Goal: Task Accomplishment & Management: Manage account settings

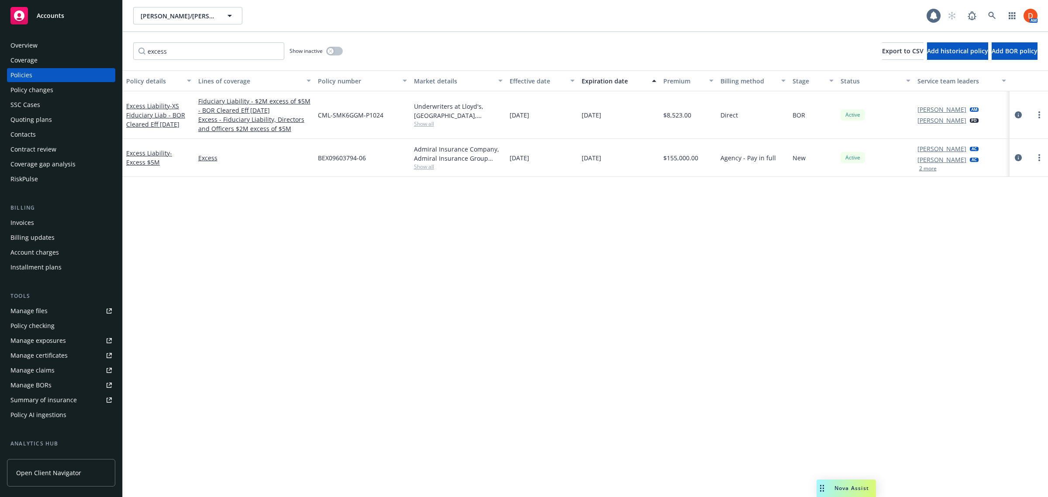
scroll to position [116, 0]
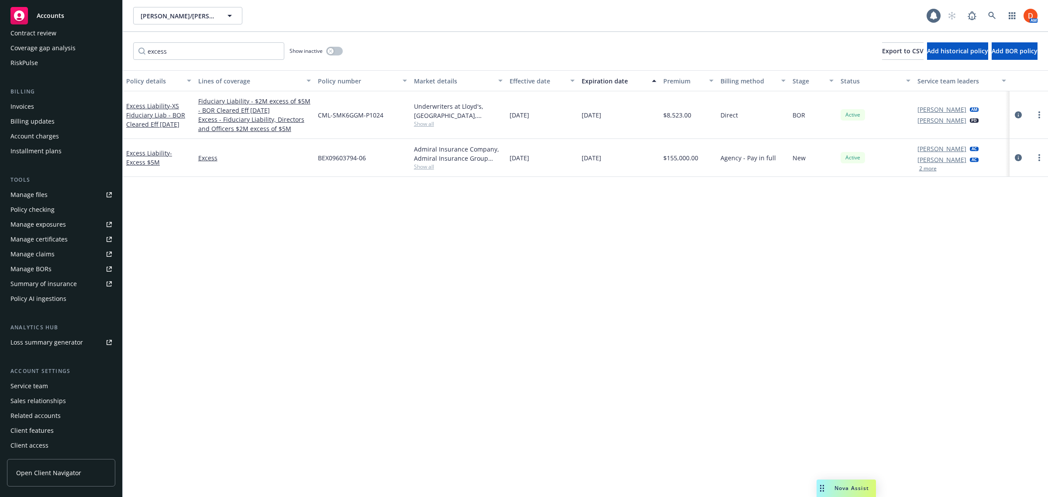
click at [59, 10] on div "Accounts" at bounding box center [60, 15] width 101 height 17
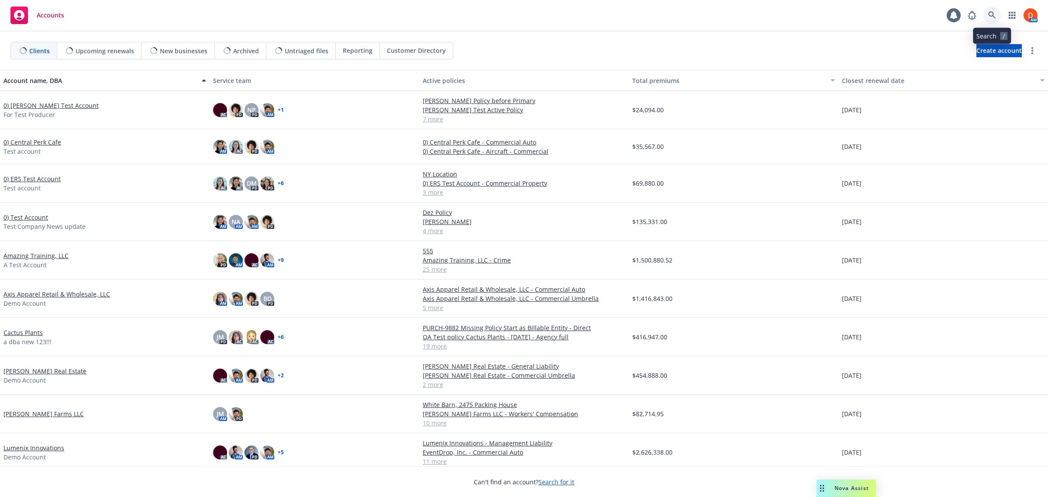
click at [997, 16] on link at bounding box center [992, 15] width 17 height 17
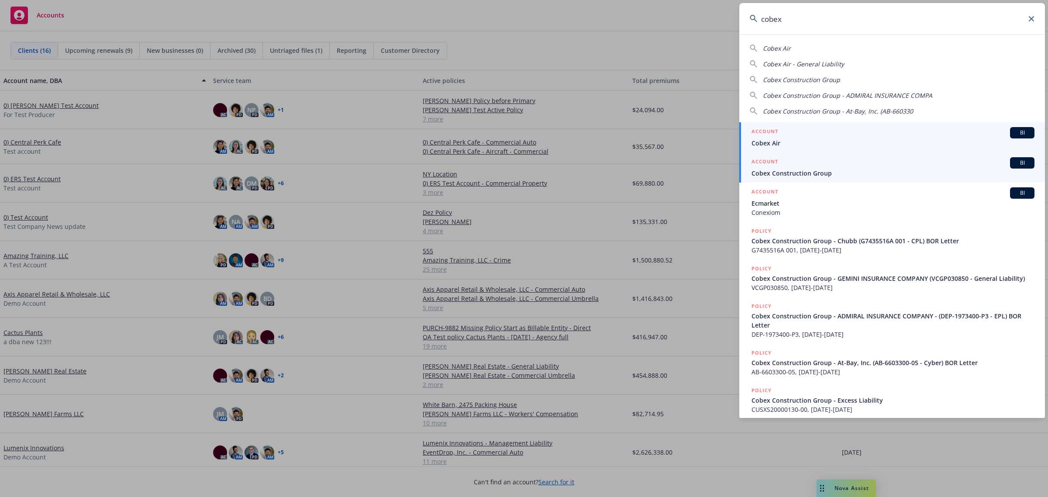
type input "cobex"
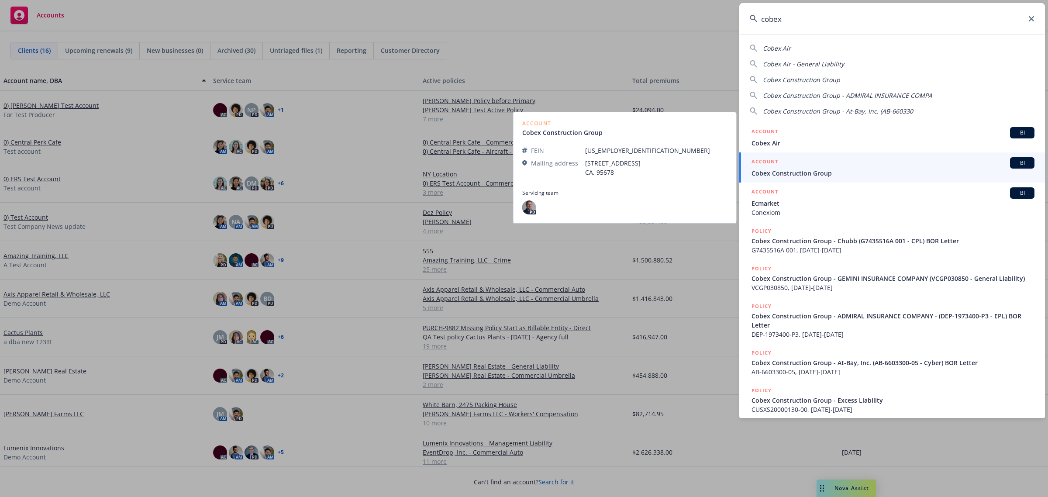
click at [830, 171] on span "Cobex Construction Group" at bounding box center [893, 173] width 283 height 9
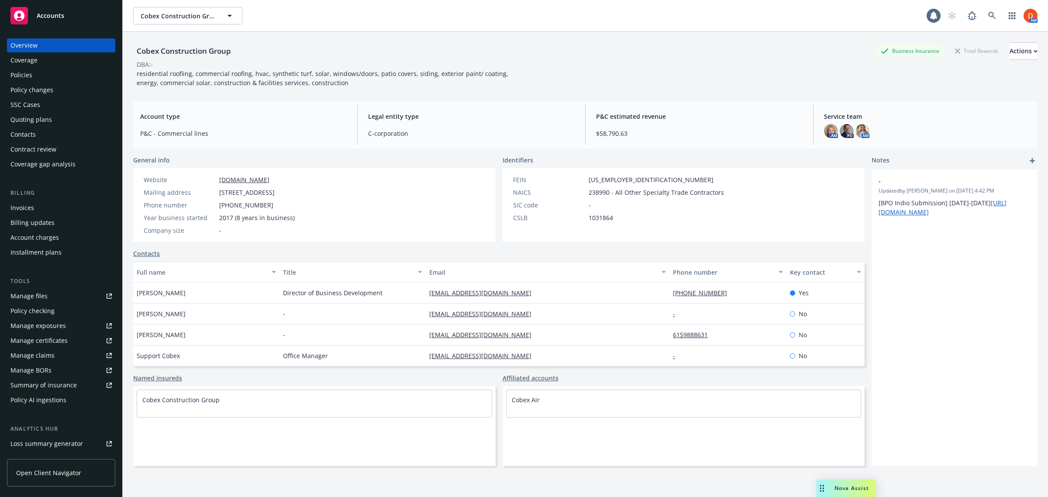
scroll to position [101, 0]
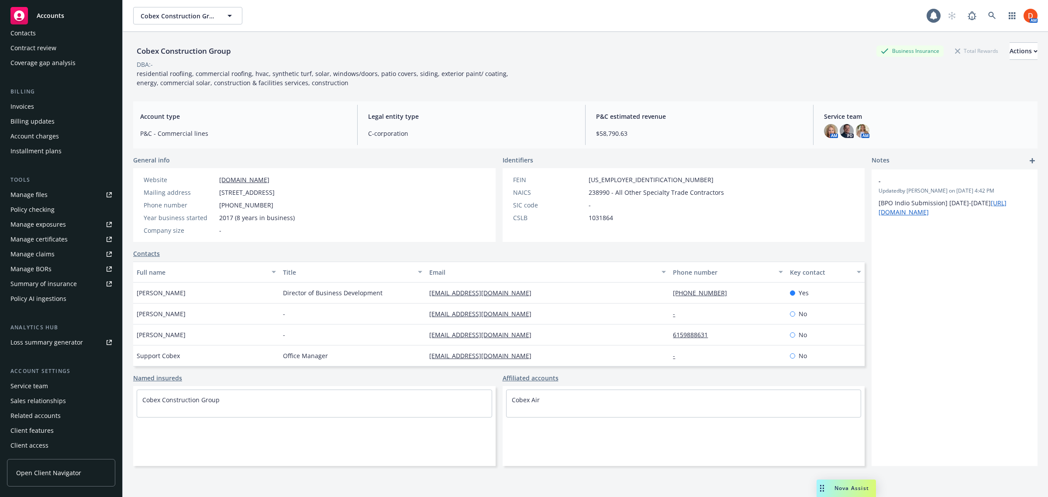
click at [54, 474] on span "Open Client Navigator" at bounding box center [48, 472] width 65 height 9
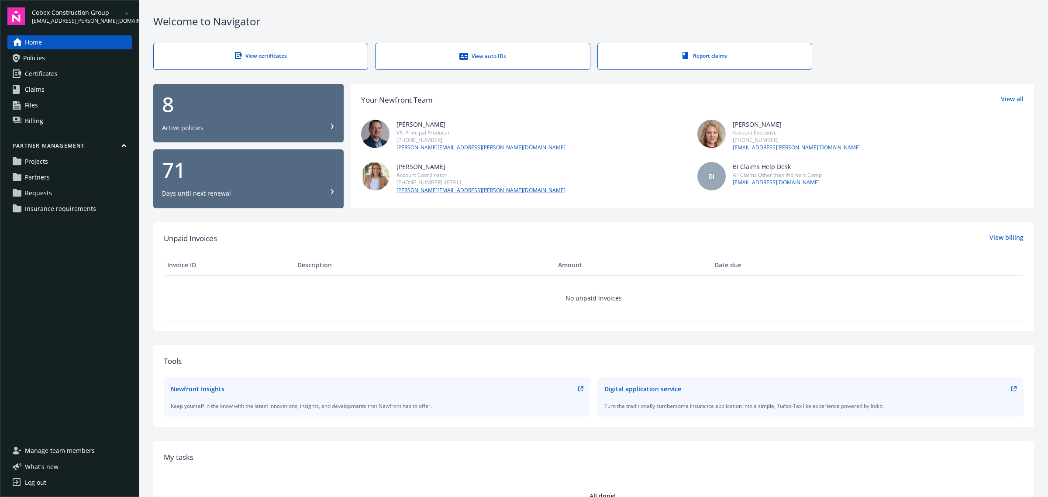
click at [66, 196] on link "Requests" at bounding box center [69, 193] width 124 height 14
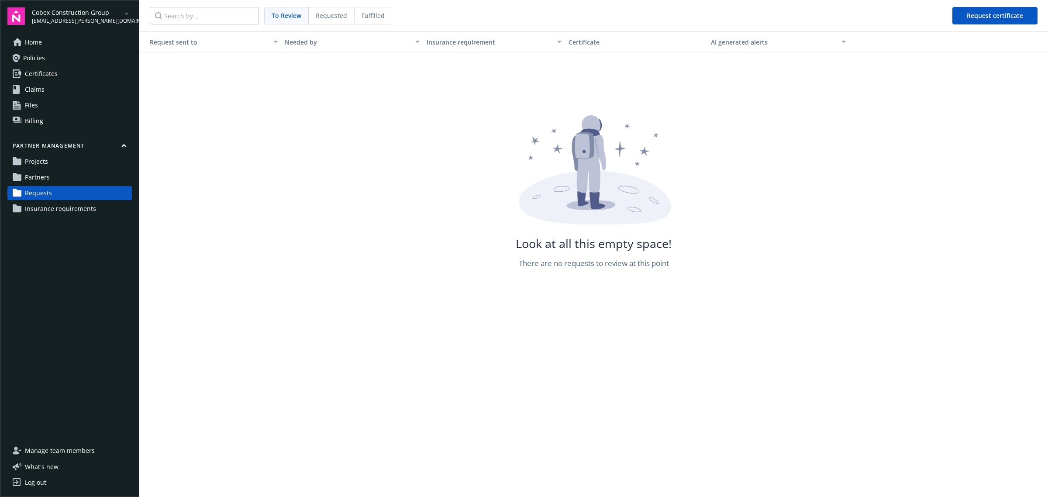
click at [66, 211] on span "Insurance requirements" at bounding box center [60, 209] width 71 height 14
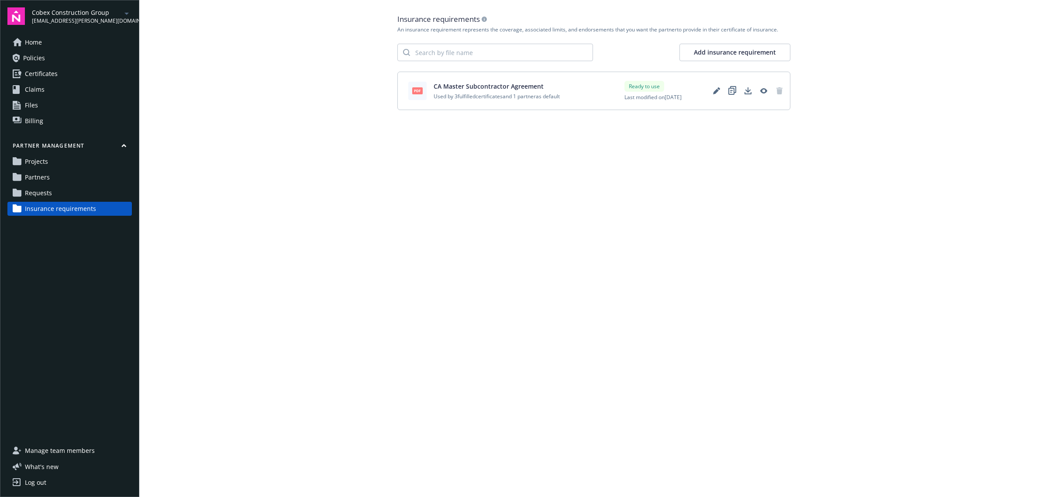
click at [89, 193] on link "Requests" at bounding box center [69, 193] width 124 height 14
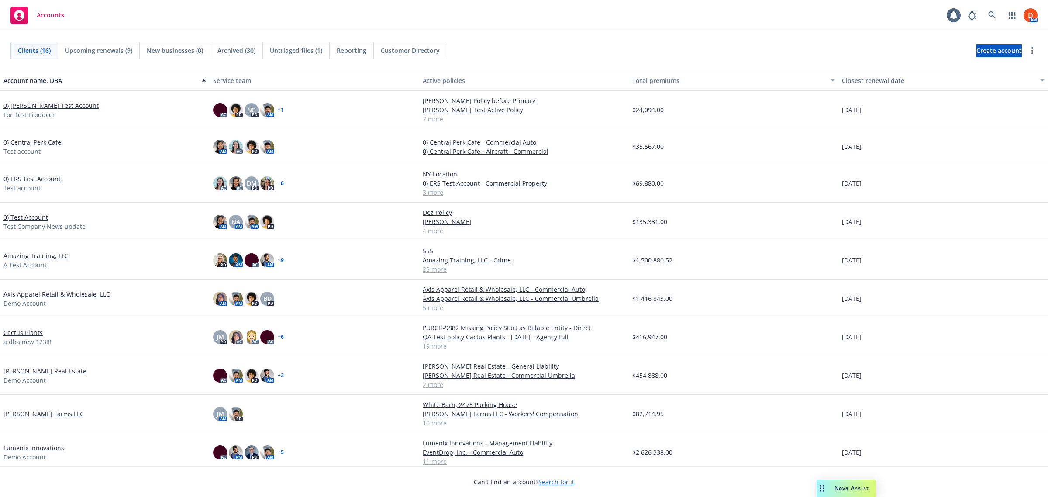
click at [44, 109] on link "0) [PERSON_NAME] Test Account" at bounding box center [50, 105] width 95 height 9
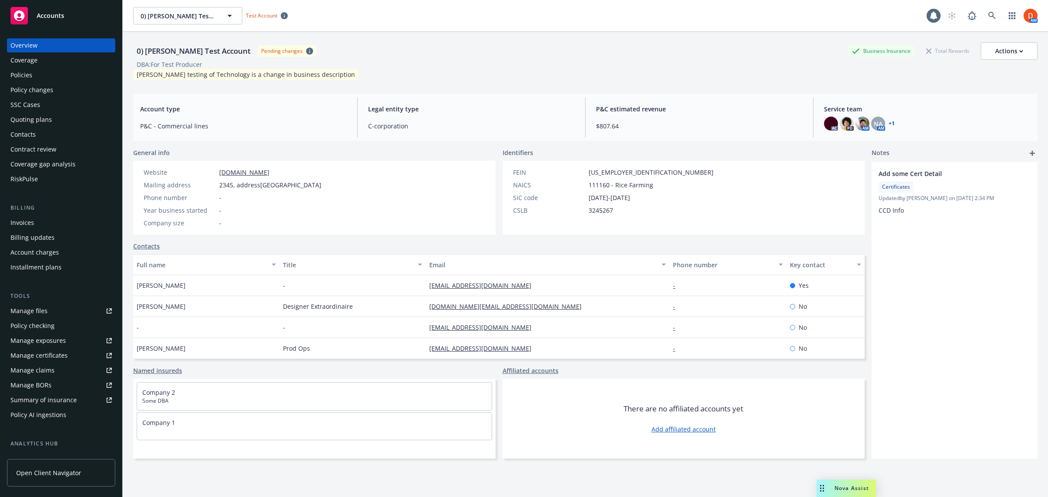
click at [57, 90] on div "Policy changes" at bounding box center [60, 90] width 101 height 14
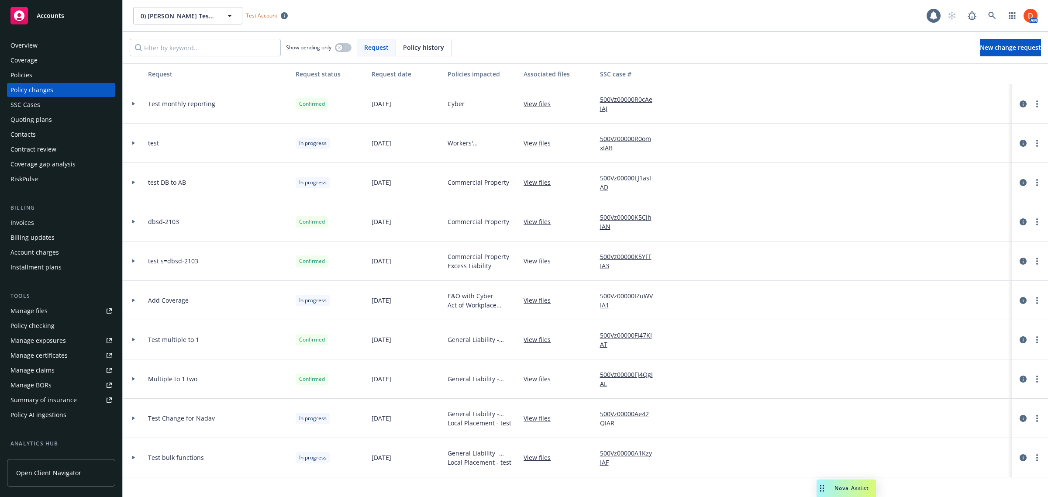
click at [131, 102] on div at bounding box center [133, 103] width 15 height 3
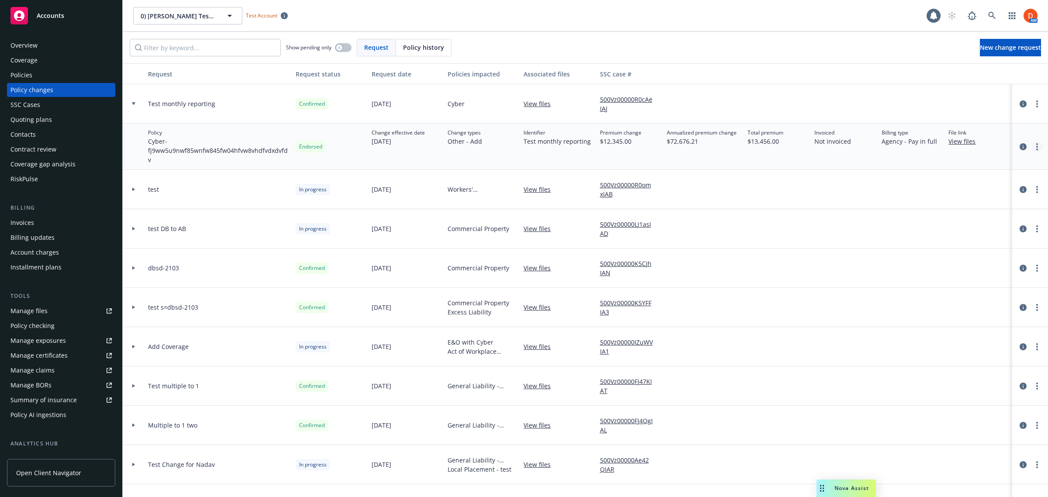
click at [1036, 145] on icon "more" at bounding box center [1037, 146] width 2 height 7
click at [972, 195] on link "Edit policy change" at bounding box center [959, 199] width 150 height 17
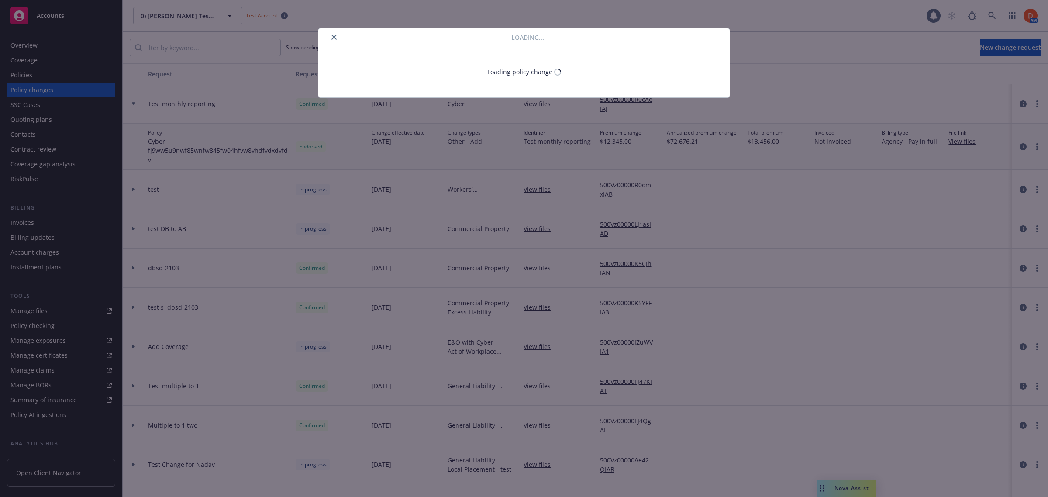
select select "ACCEPTED"
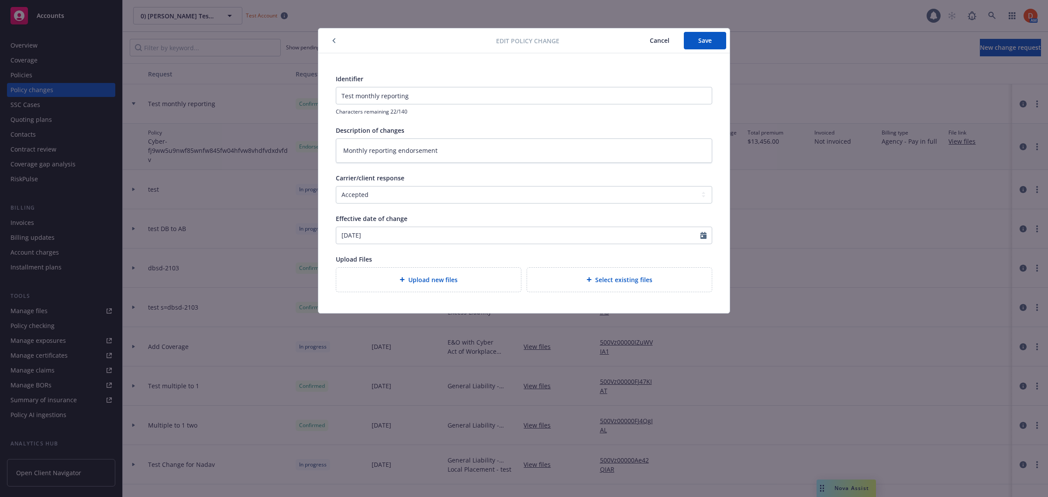
click at [666, 40] on span "Cancel" at bounding box center [660, 40] width 20 height 8
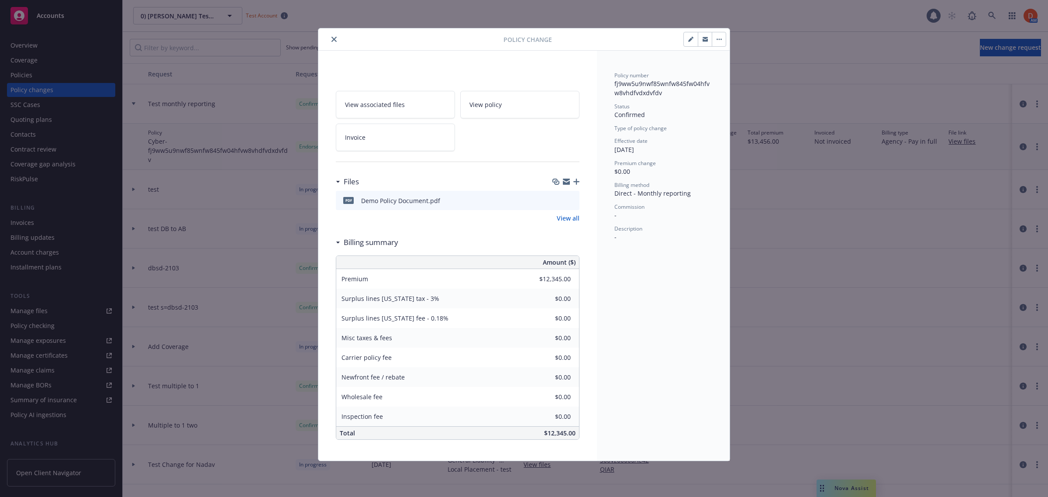
click at [335, 40] on icon "close" at bounding box center [333, 39] width 5 height 5
